Goal: Task Accomplishment & Management: Manage account settings

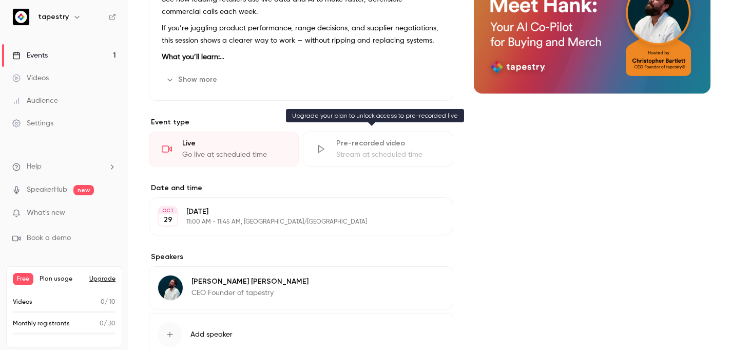
scroll to position [315, 0]
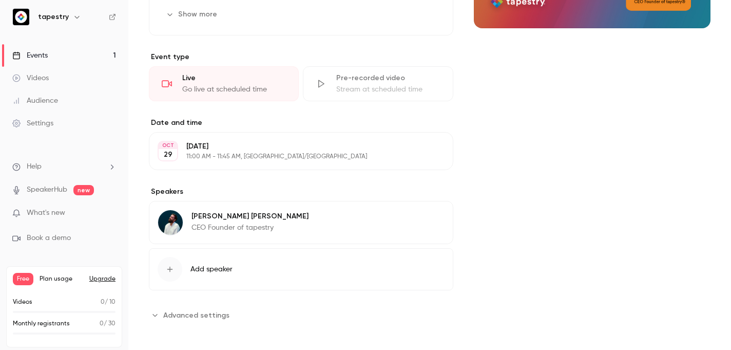
click at [211, 310] on span "Advanced settings" at bounding box center [196, 315] width 66 height 11
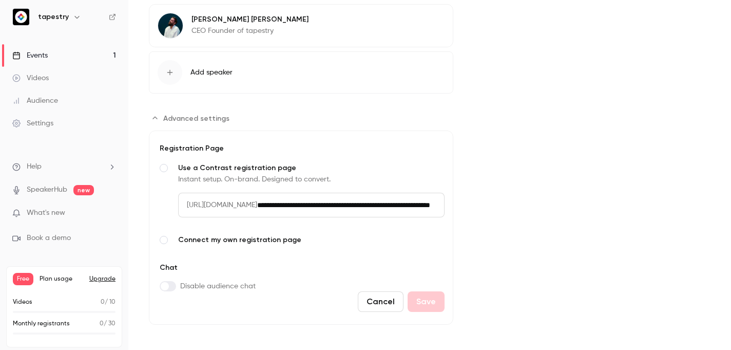
scroll to position [511, 0]
click at [354, 197] on input "**********" at bounding box center [350, 205] width 187 height 25
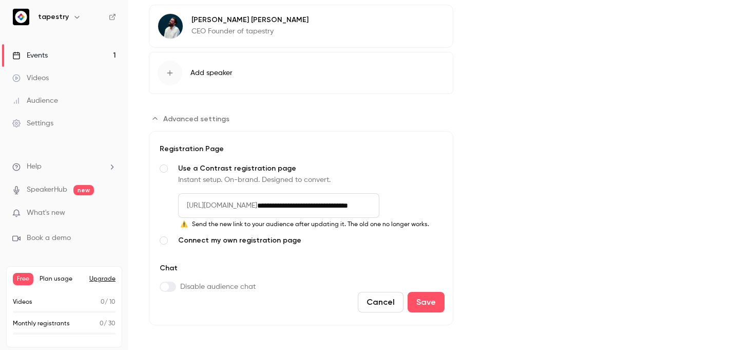
scroll to position [0, 0]
type input "**********"
click at [418, 306] on button "Save" at bounding box center [426, 302] width 37 height 21
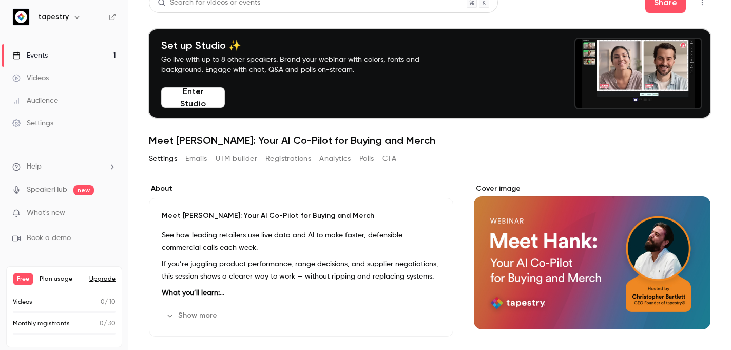
scroll to position [13, 0]
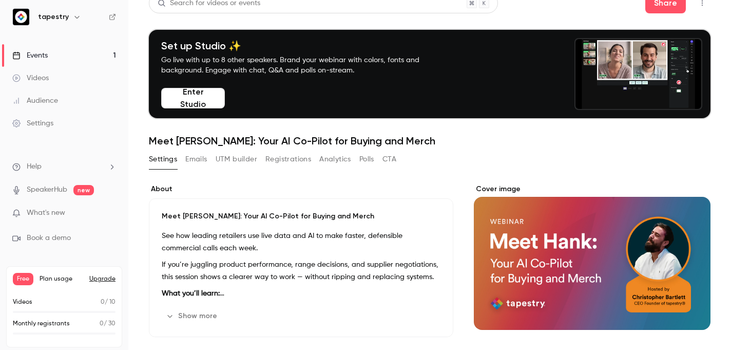
click at [194, 308] on button "Show more" at bounding box center [193, 316] width 62 height 16
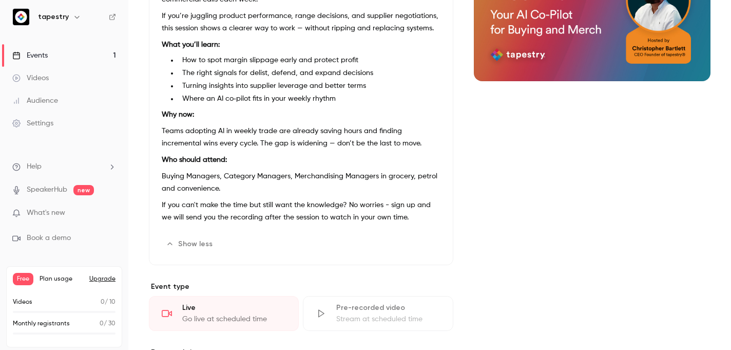
scroll to position [272, 0]
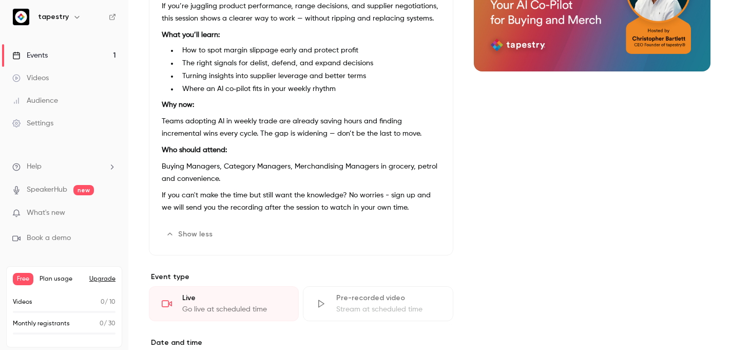
click at [413, 242] on button "Edit" at bounding box center [421, 234] width 37 height 16
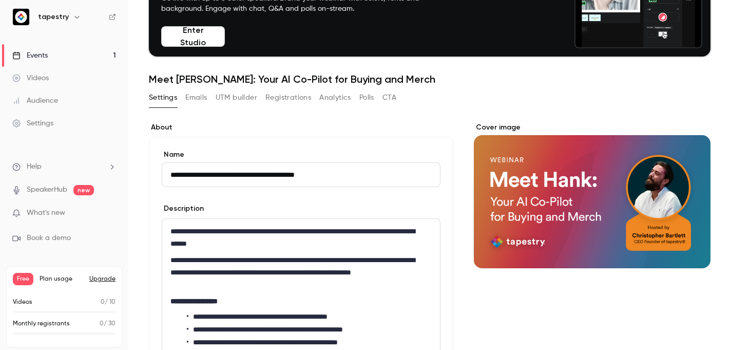
scroll to position [407, 0]
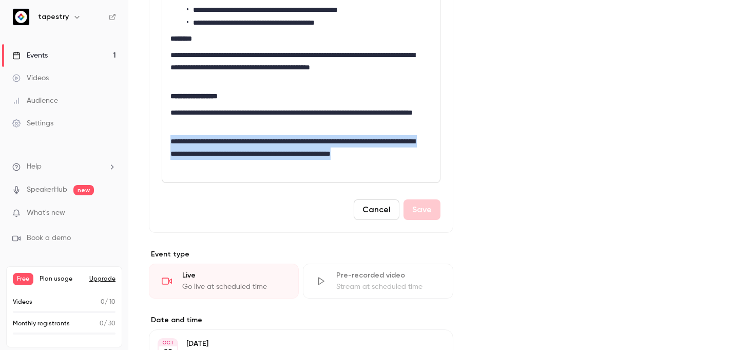
drag, startPoint x: 191, startPoint y: 164, endPoint x: 151, endPoint y: 143, distance: 45.7
click at [151, 143] on div "**********" at bounding box center [301, 18] width 304 height 428
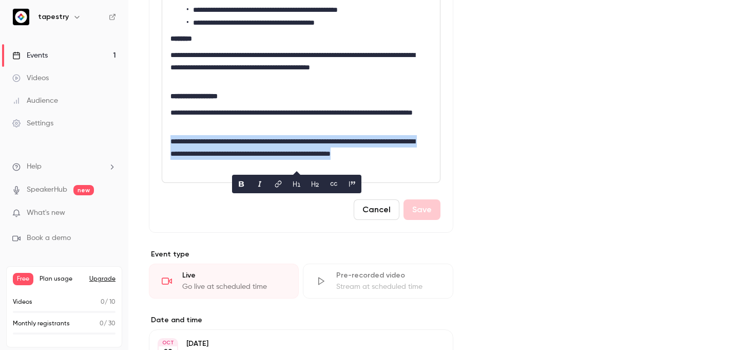
scroll to position [313, 0]
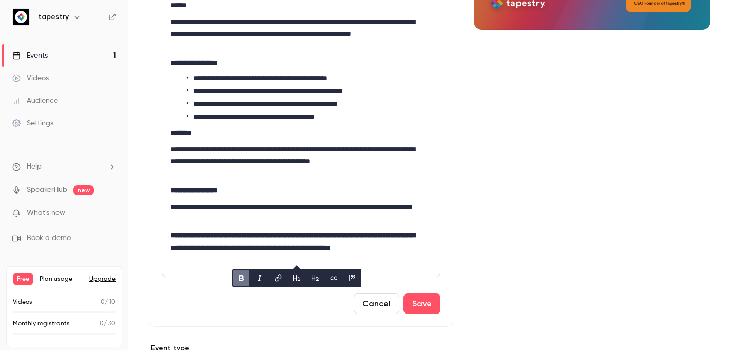
click at [581, 225] on div "Cover image" at bounding box center [592, 249] width 237 height 730
click at [236, 236] on strong "**********" at bounding box center [292, 242] width 244 height 20
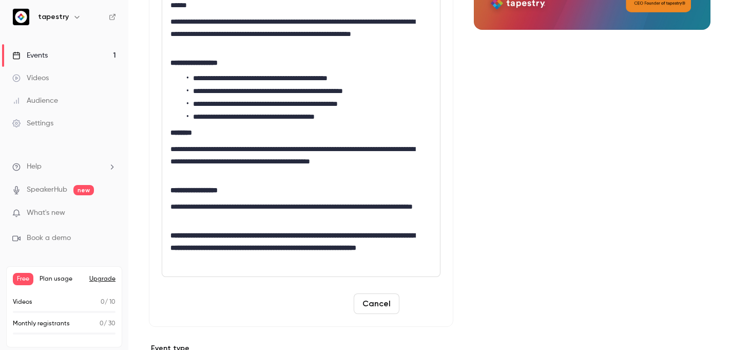
click at [405, 306] on button "Save" at bounding box center [422, 303] width 37 height 21
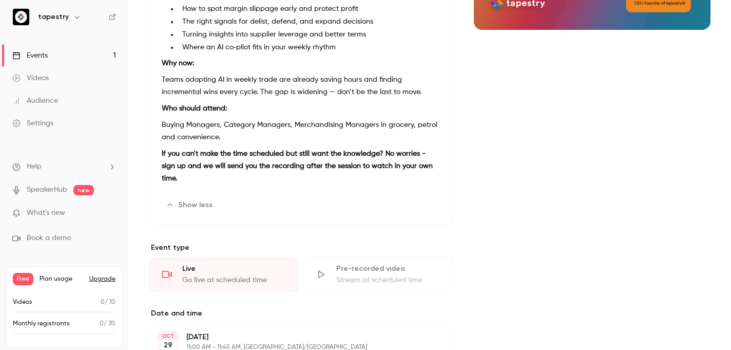
click at [64, 208] on span "What's new" at bounding box center [46, 212] width 39 height 11
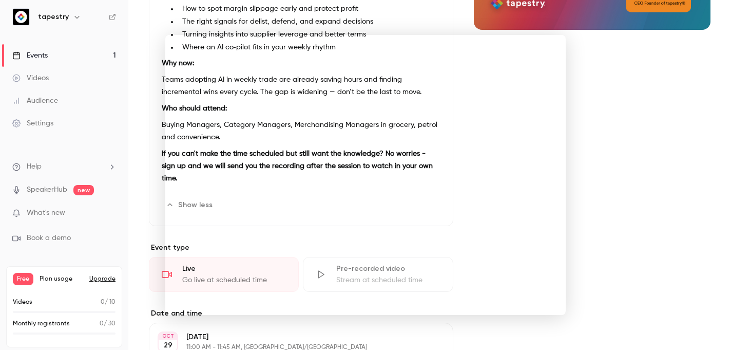
click at [680, 207] on div at bounding box center [365, 175] width 731 height 350
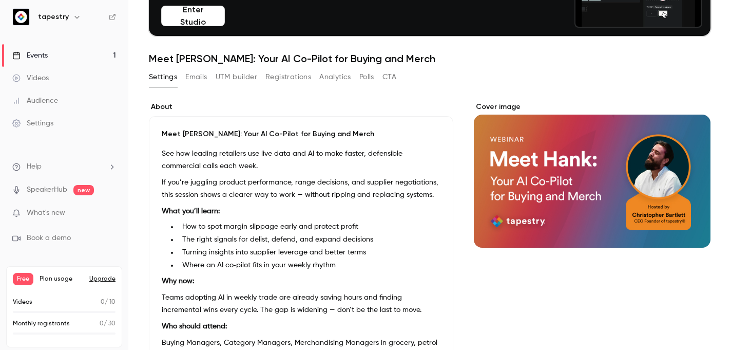
scroll to position [97, 0]
